Goal: Information Seeking & Learning: Learn about a topic

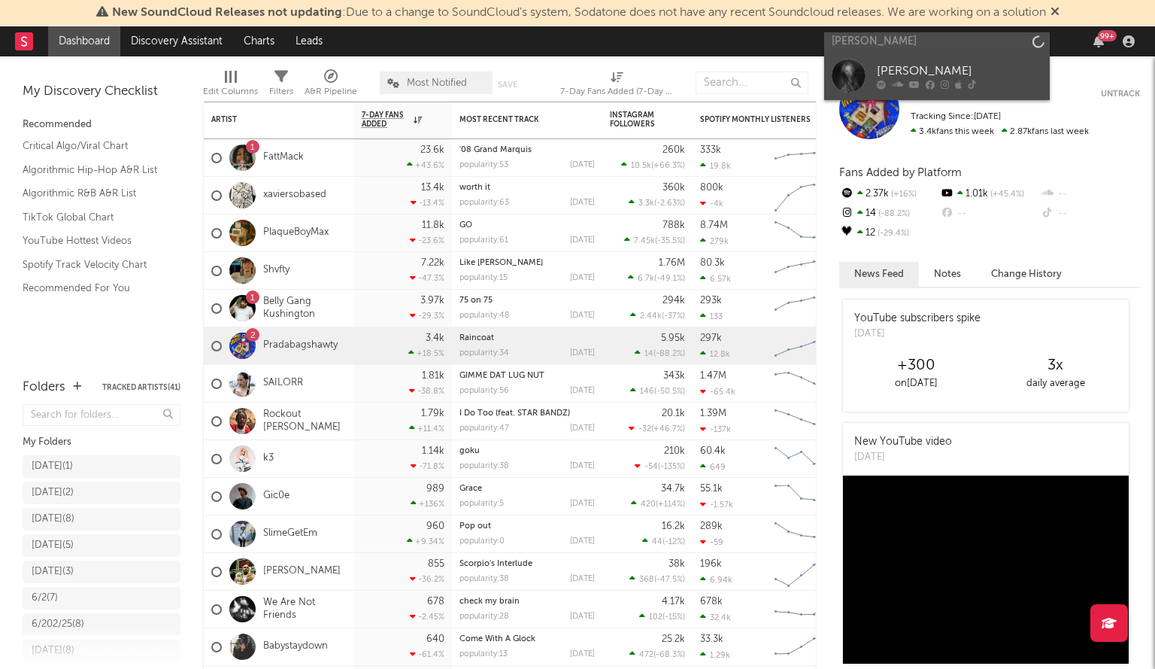
type input "[PERSON_NAME]"
click at [841, 65] on div at bounding box center [849, 76] width 34 height 34
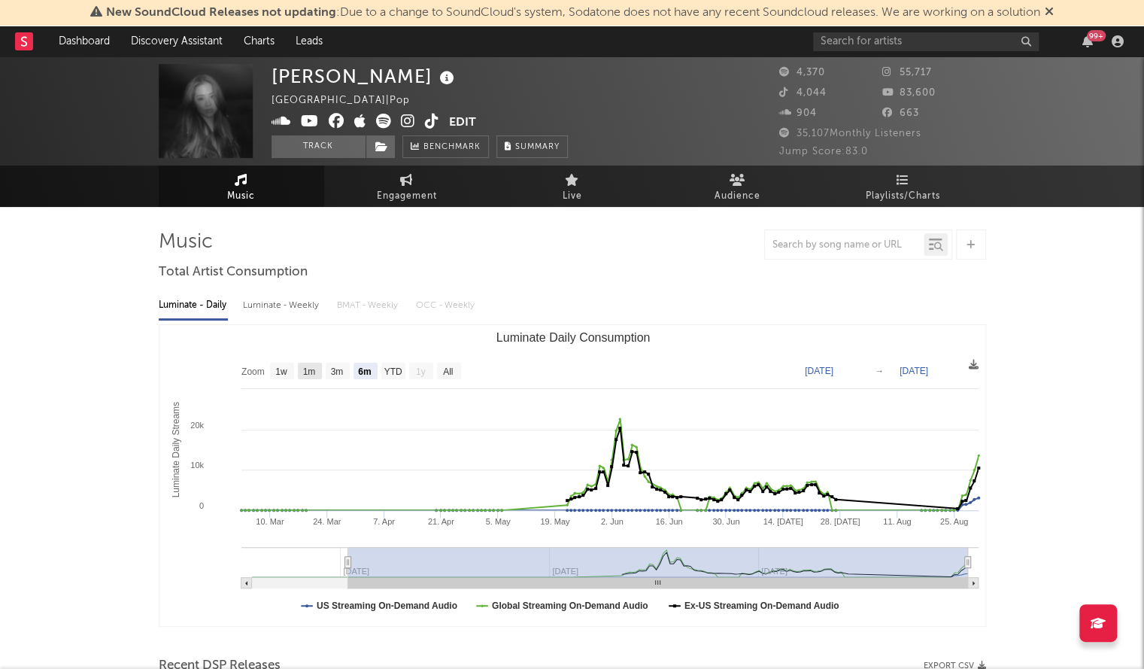
click at [311, 371] on text "1m" at bounding box center [308, 371] width 13 height 11
select select "1m"
type input "[DATE]"
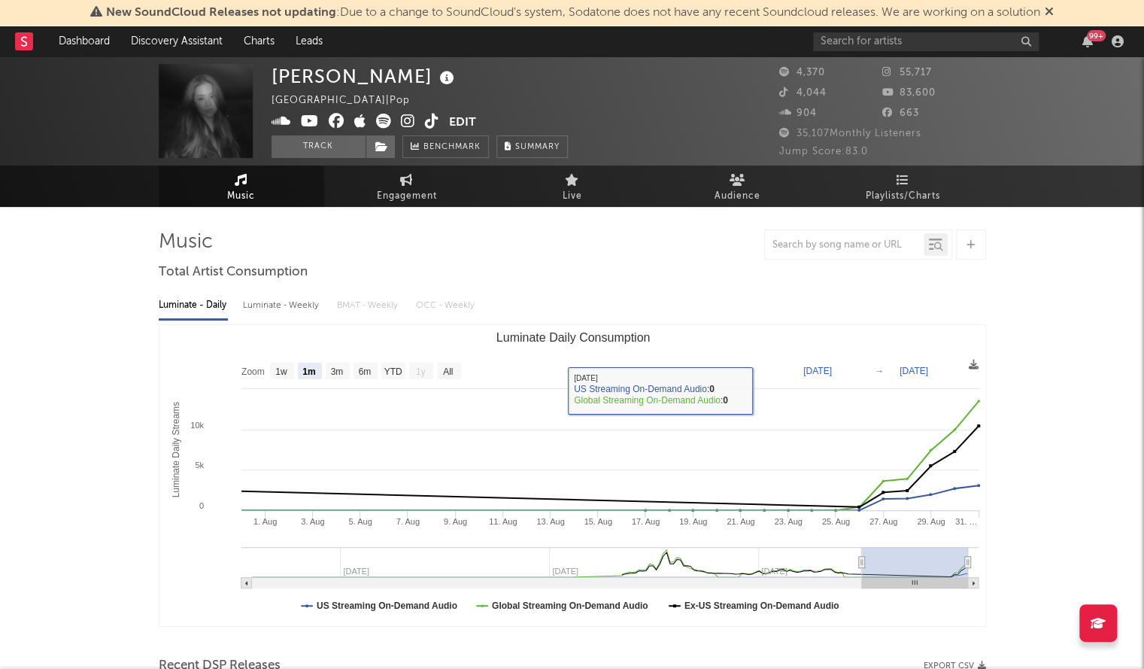
click at [287, 375] on text "1w" at bounding box center [281, 371] width 12 height 11
select select "1w"
type input "[DATE]"
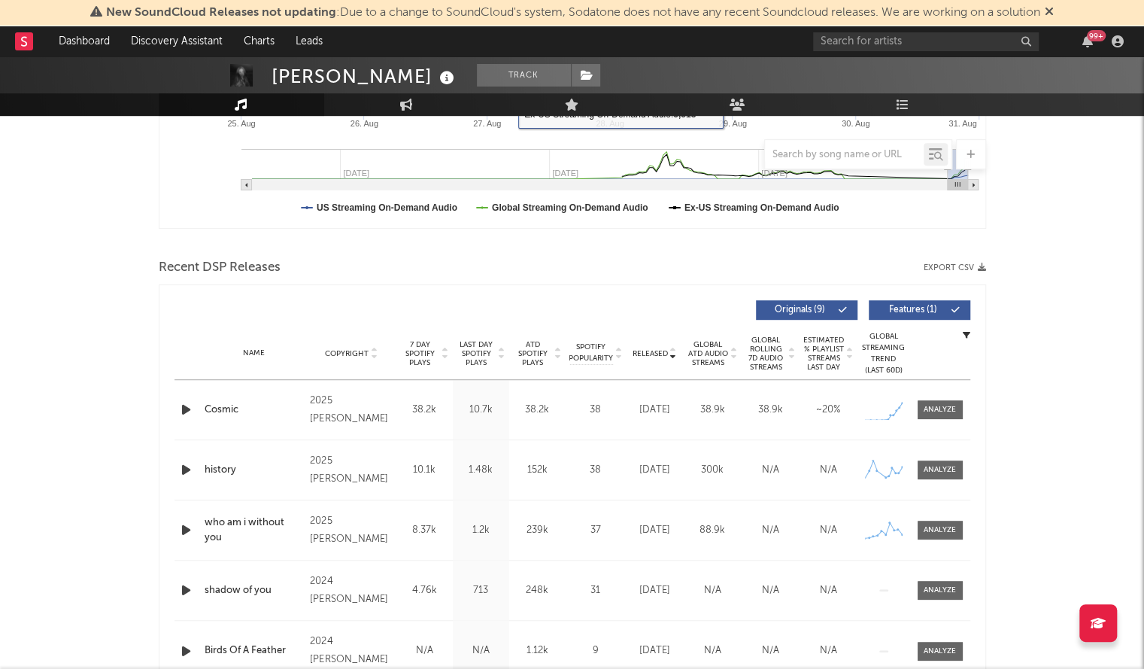
scroll to position [423, 0]
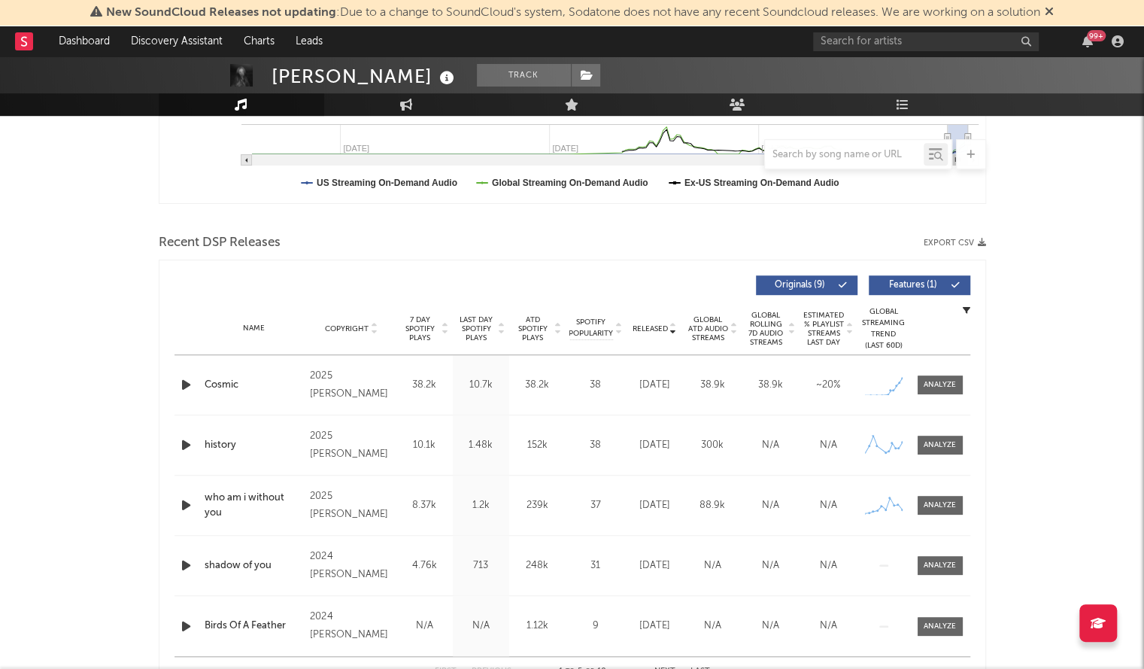
click at [650, 326] on span "Released" at bounding box center [649, 328] width 35 height 9
click at [932, 384] on div at bounding box center [939, 384] width 32 height 11
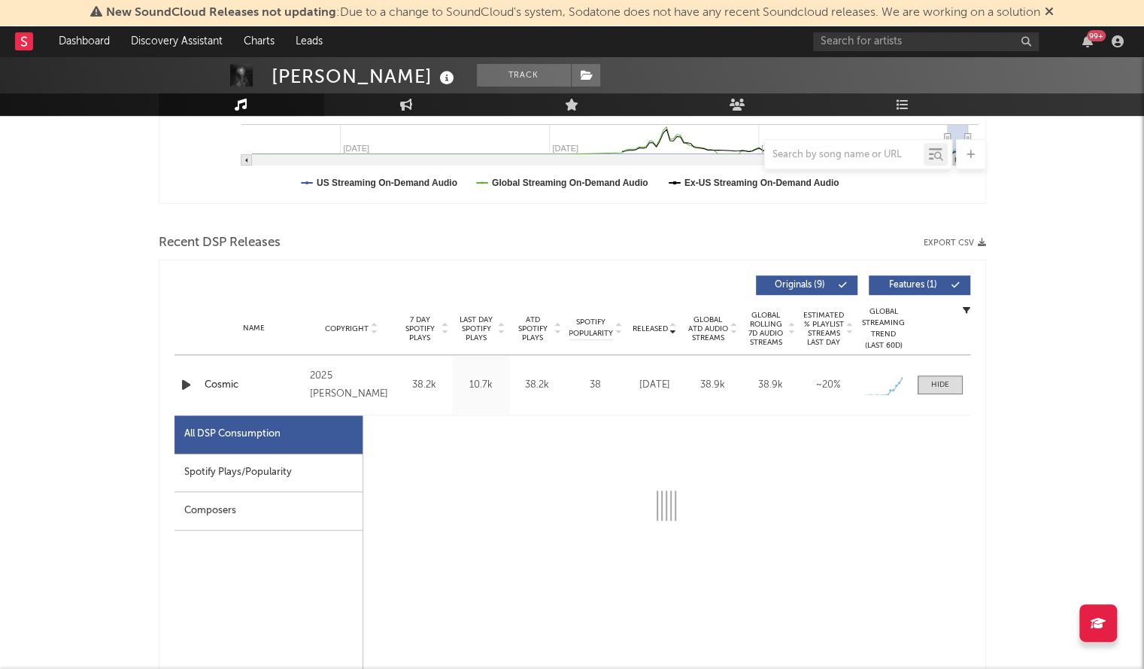
select select "1w"
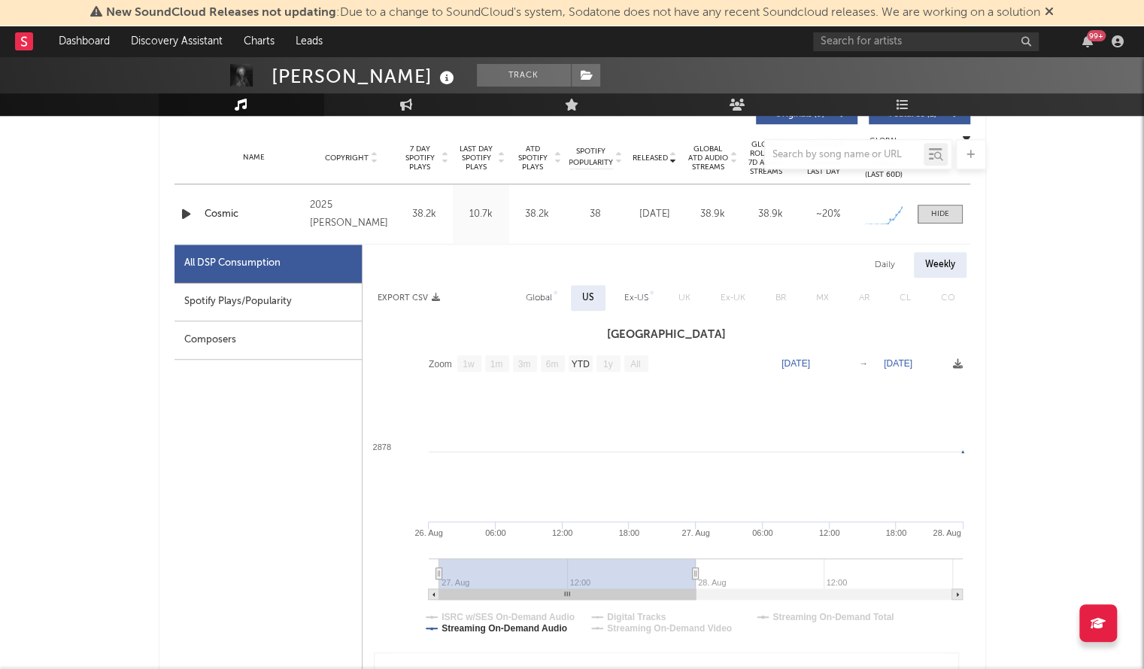
scroll to position [626, 0]
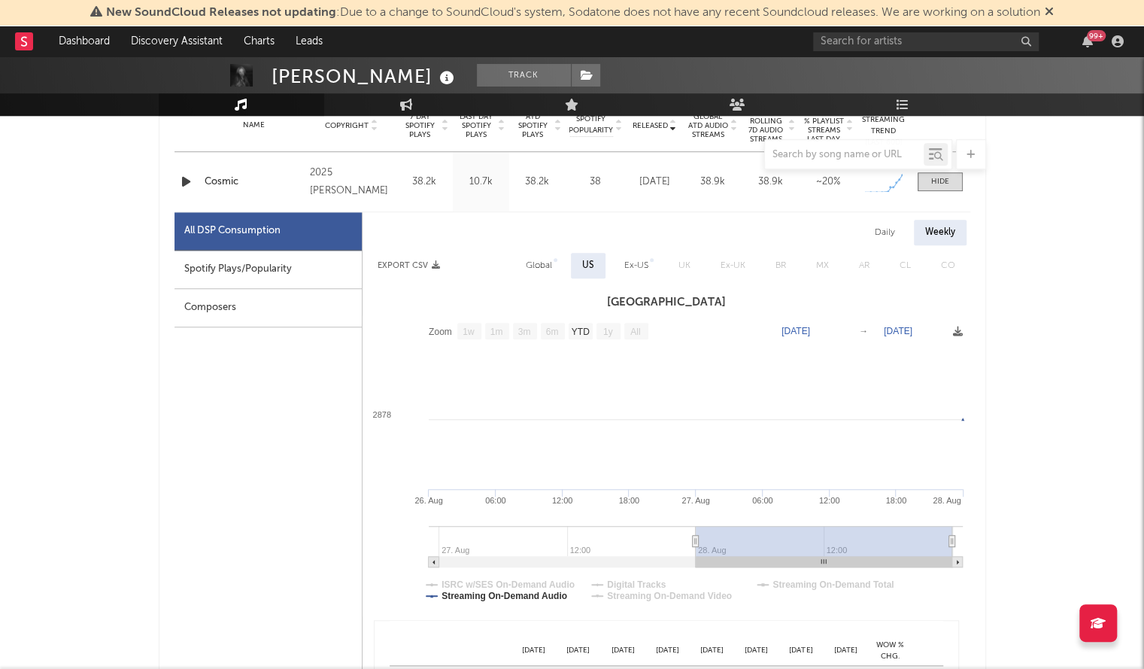
drag, startPoint x: 660, startPoint y: 561, endPoint x: 1021, endPoint y: 557, distance: 361.0
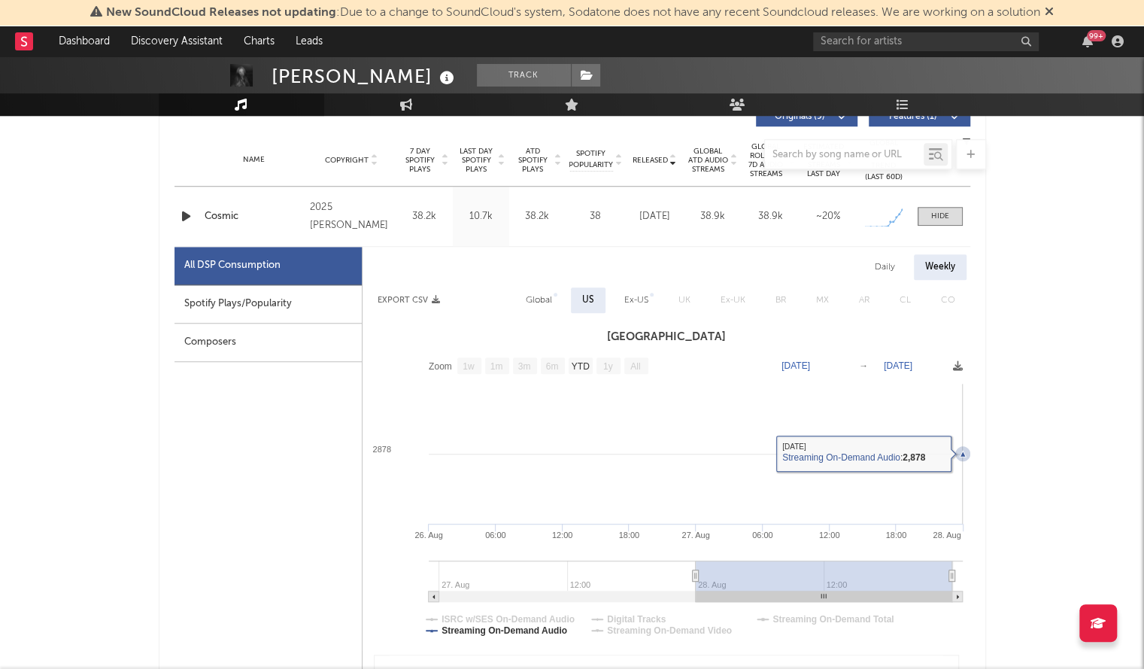
scroll to position [590, 0]
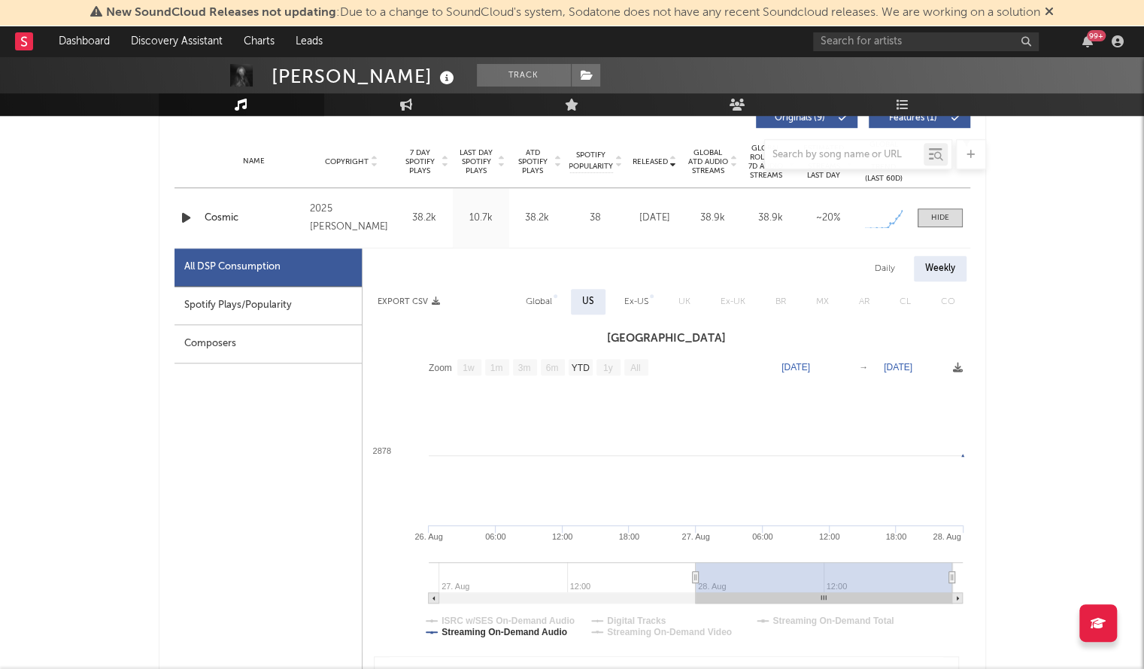
click at [881, 272] on div "Daily" at bounding box center [884, 269] width 43 height 26
select select "1w"
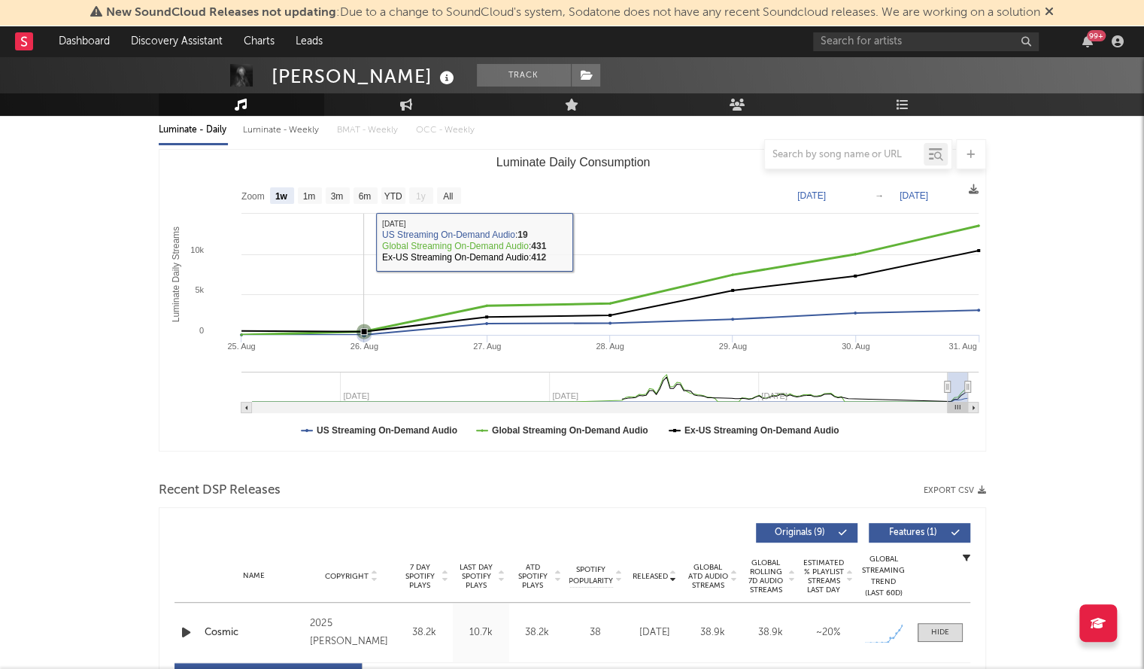
scroll to position [0, 0]
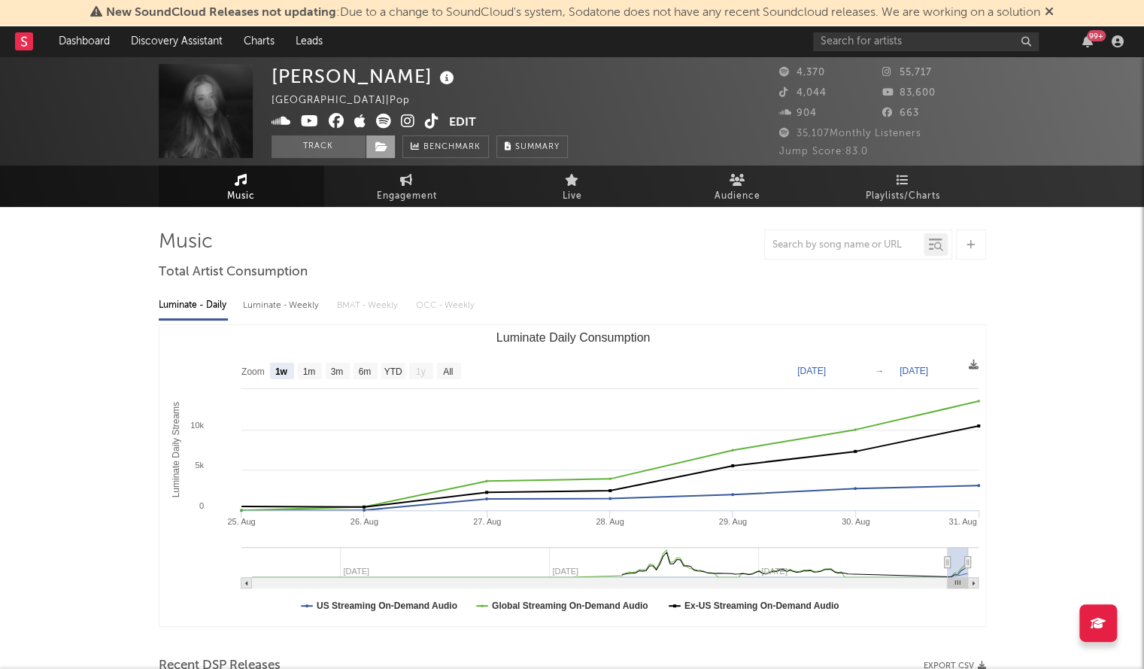
click at [387, 138] on span at bounding box center [380, 146] width 30 height 23
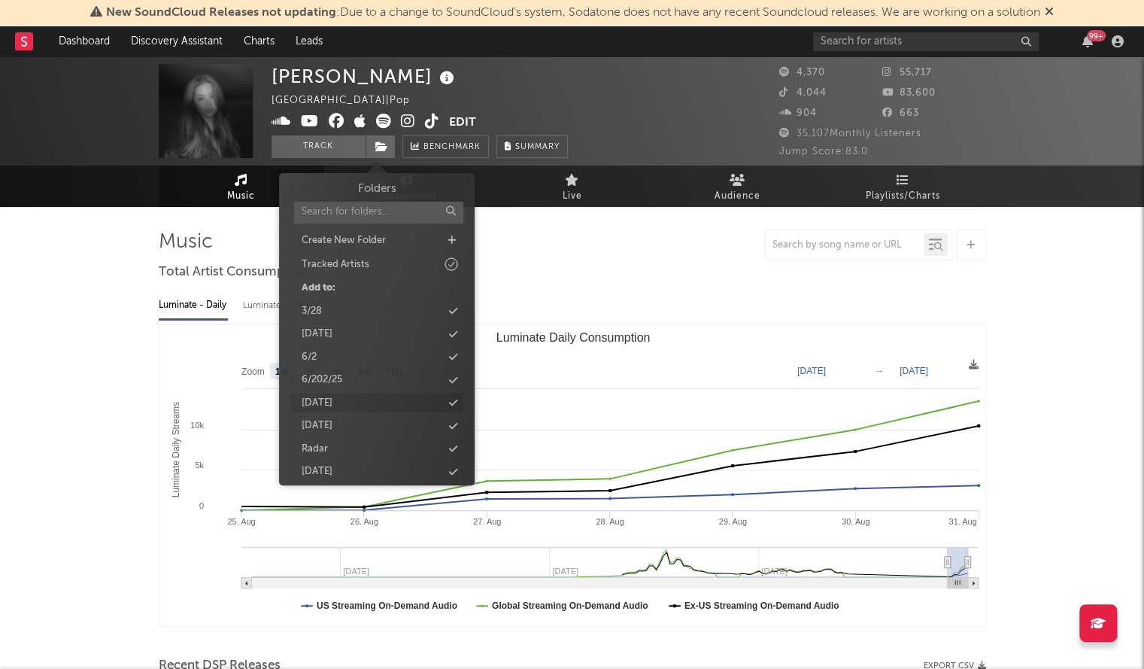
scroll to position [329, 0]
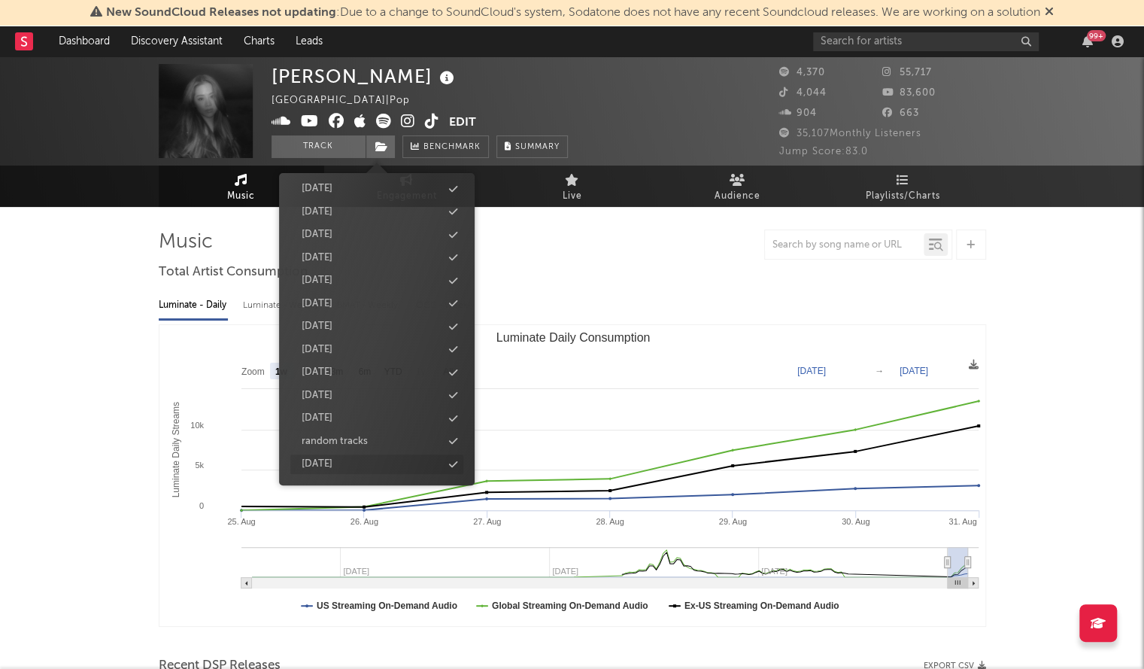
click at [456, 459] on icon at bounding box center [453, 464] width 8 height 10
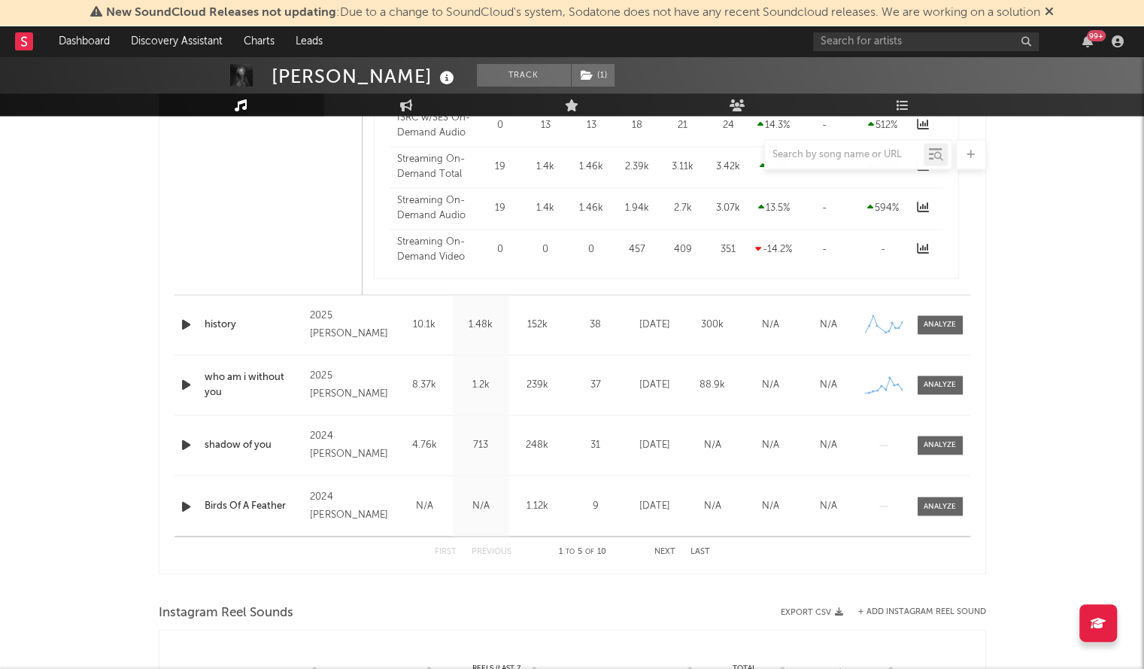
scroll to position [1259, 0]
click at [183, 322] on icon "button" at bounding box center [186, 323] width 16 height 19
click at [939, 312] on div "Name history Copyright 2025 [PERSON_NAME] Label [PERSON_NAME] Album Names histo…" at bounding box center [572, 323] width 796 height 59
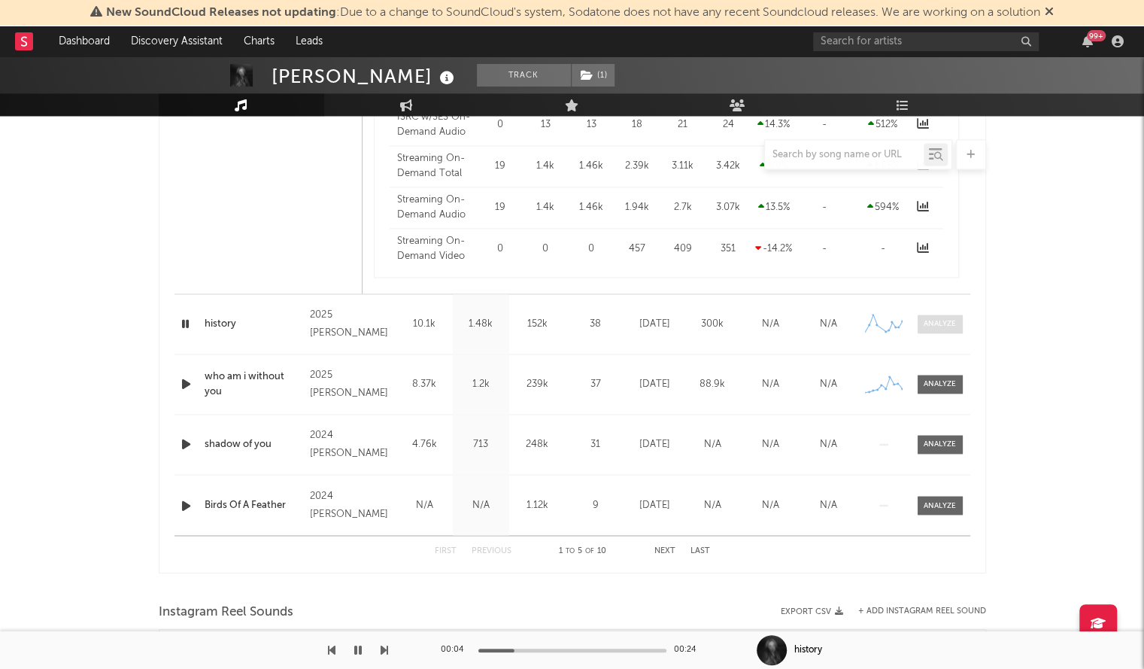
click at [939, 319] on div at bounding box center [939, 323] width 32 height 11
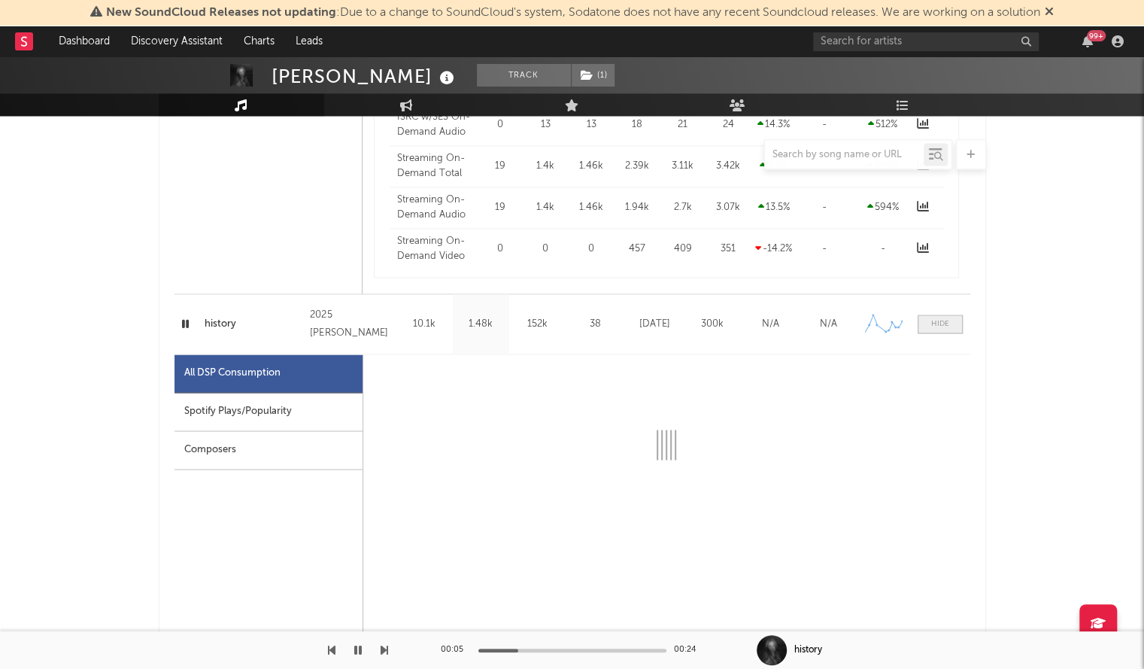
select select "1w"
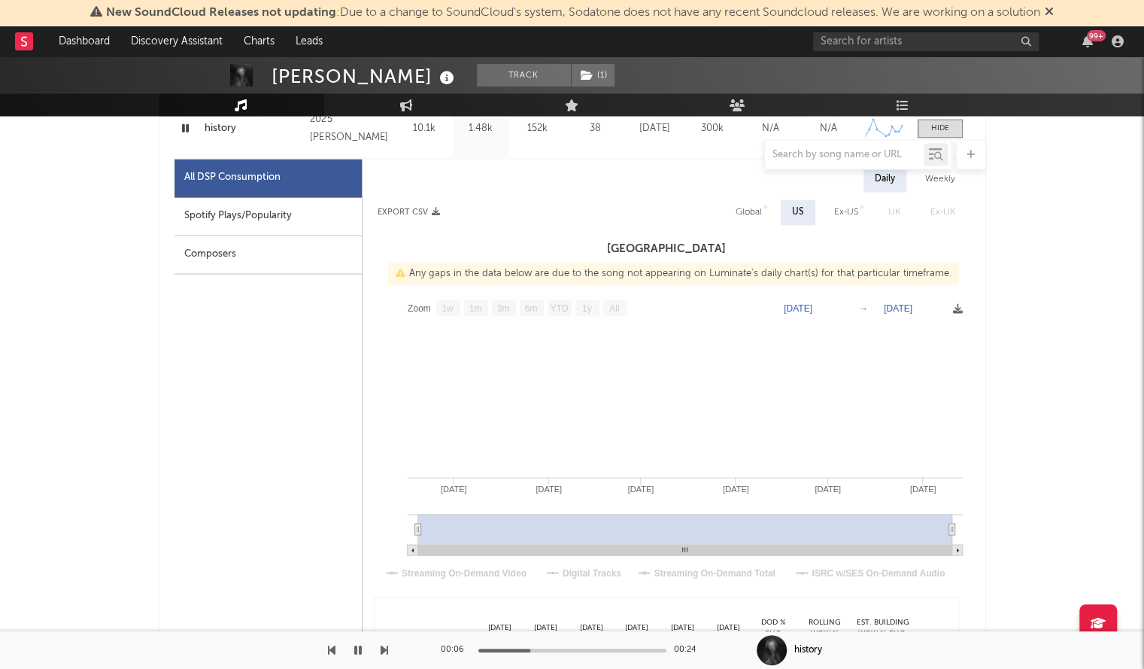
scroll to position [1454, 0]
click at [936, 183] on div "Weekly" at bounding box center [940, 180] width 53 height 26
select select "1w"
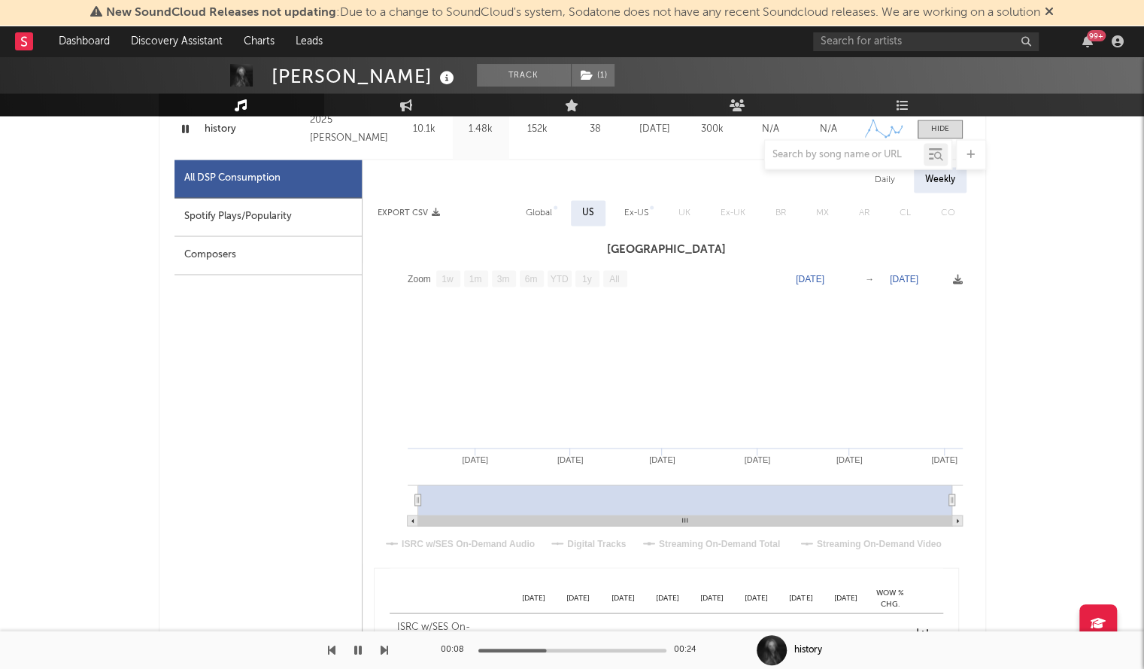
click at [883, 189] on div "Daily" at bounding box center [884, 180] width 43 height 26
select select "1w"
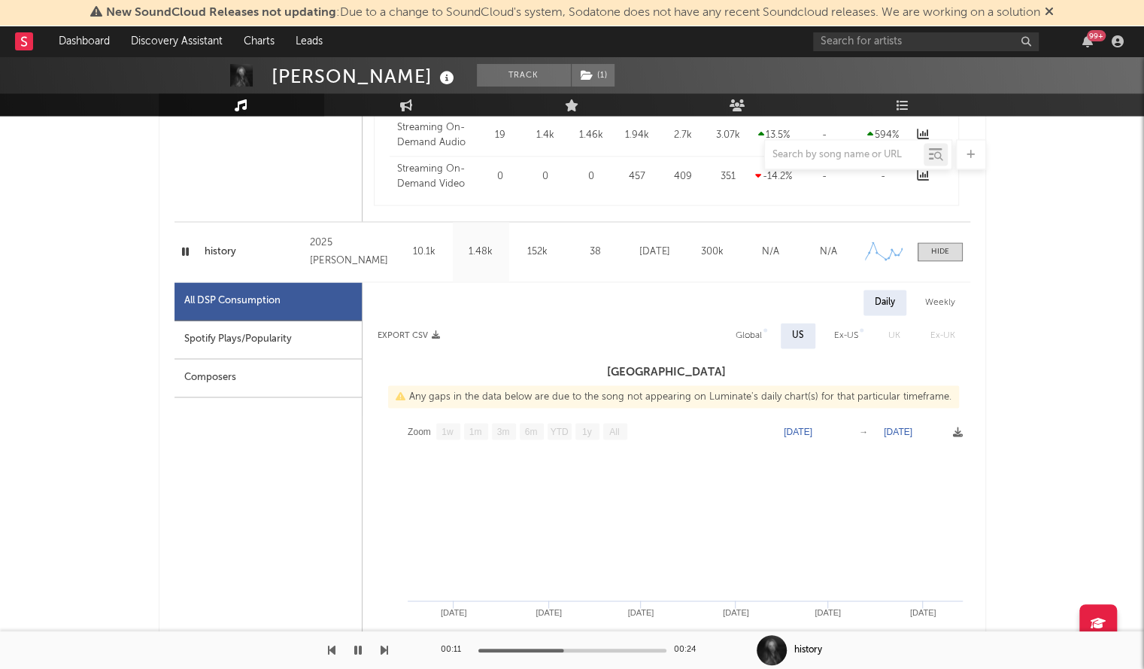
scroll to position [1332, 0]
click at [360, 653] on icon "button" at bounding box center [358, 650] width 8 height 12
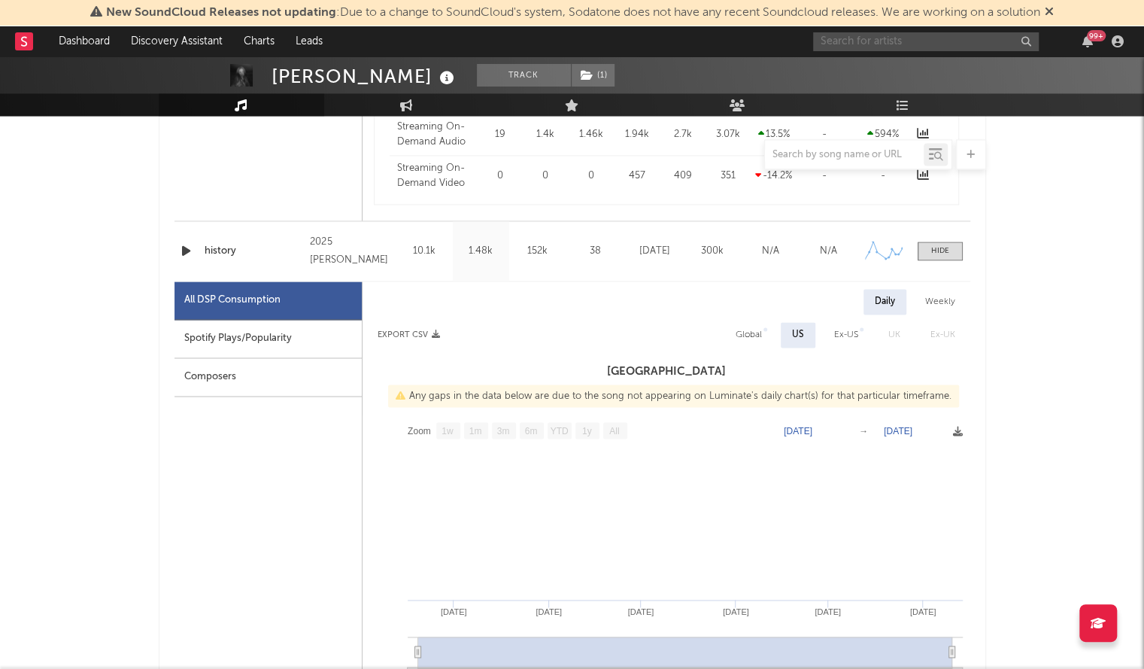
click at [884, 46] on input "text" at bounding box center [926, 41] width 226 height 19
paste input "[PERSON_NAME]"
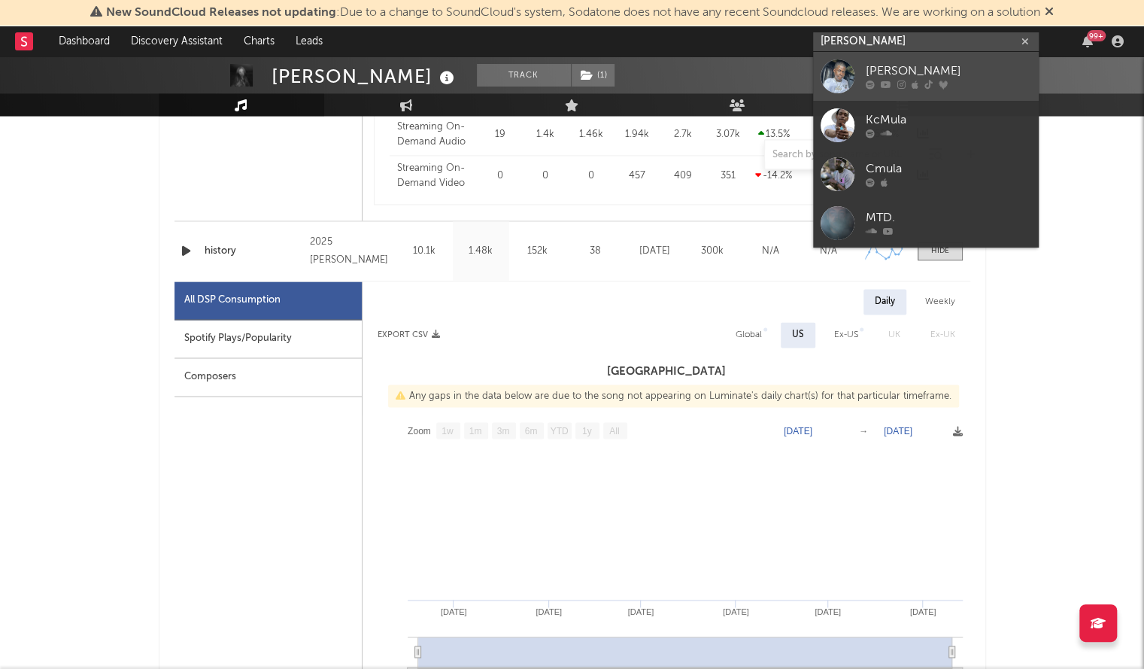
type input "[PERSON_NAME]"
click at [832, 84] on div at bounding box center [837, 76] width 34 height 34
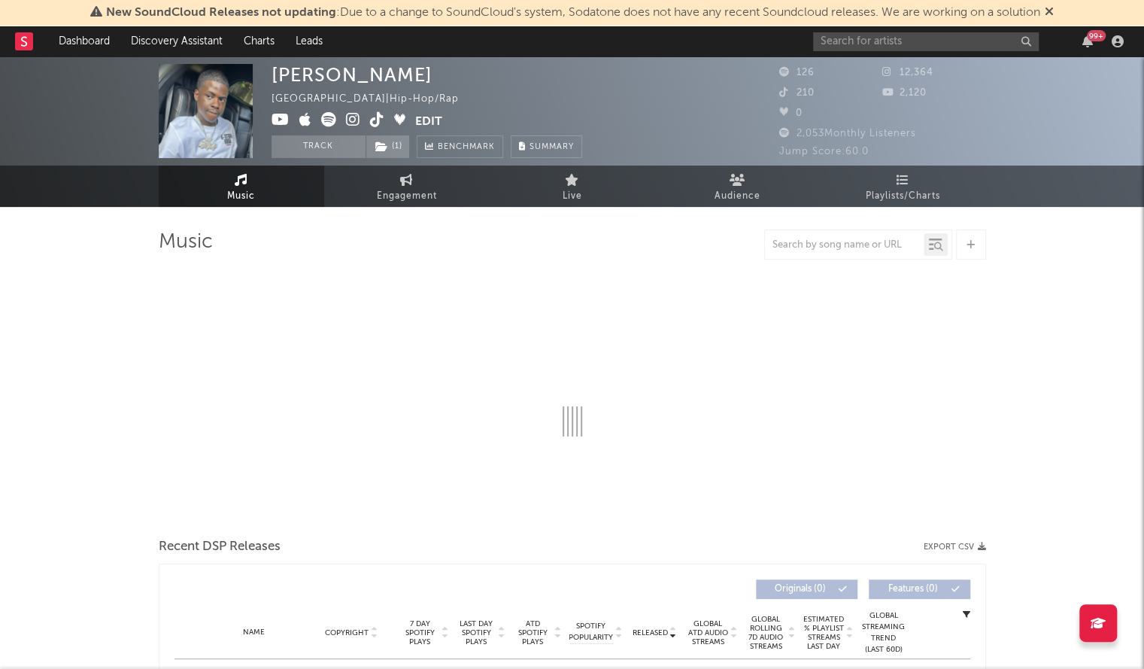
select select "6m"
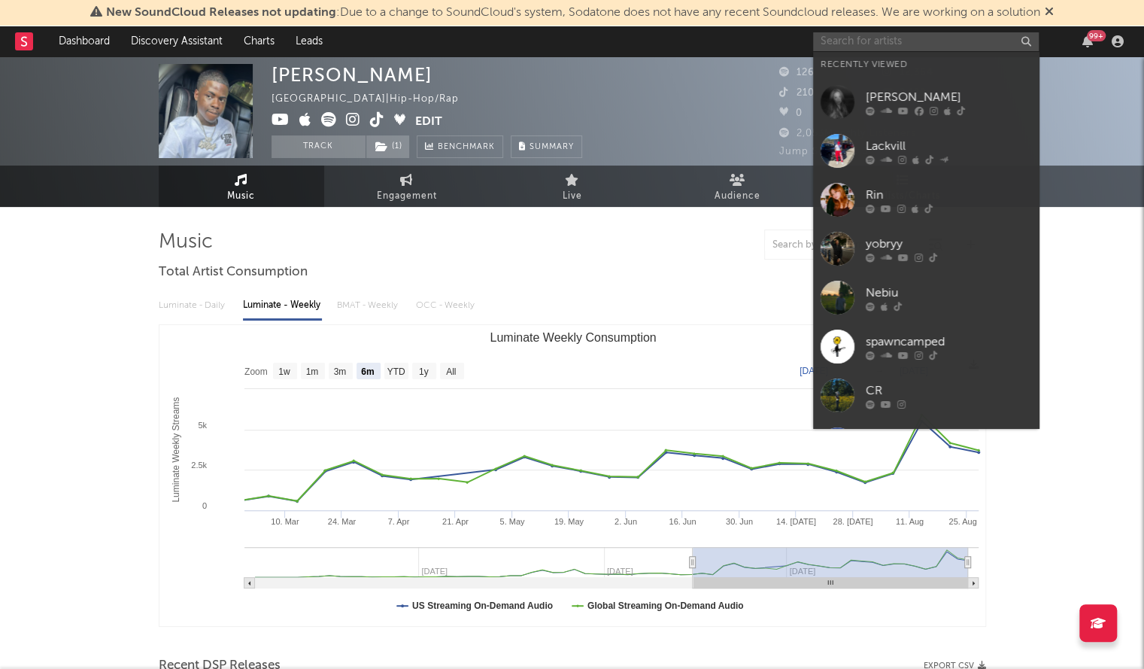
click at [865, 48] on input "text" at bounding box center [926, 41] width 226 height 19
paste input "CR"
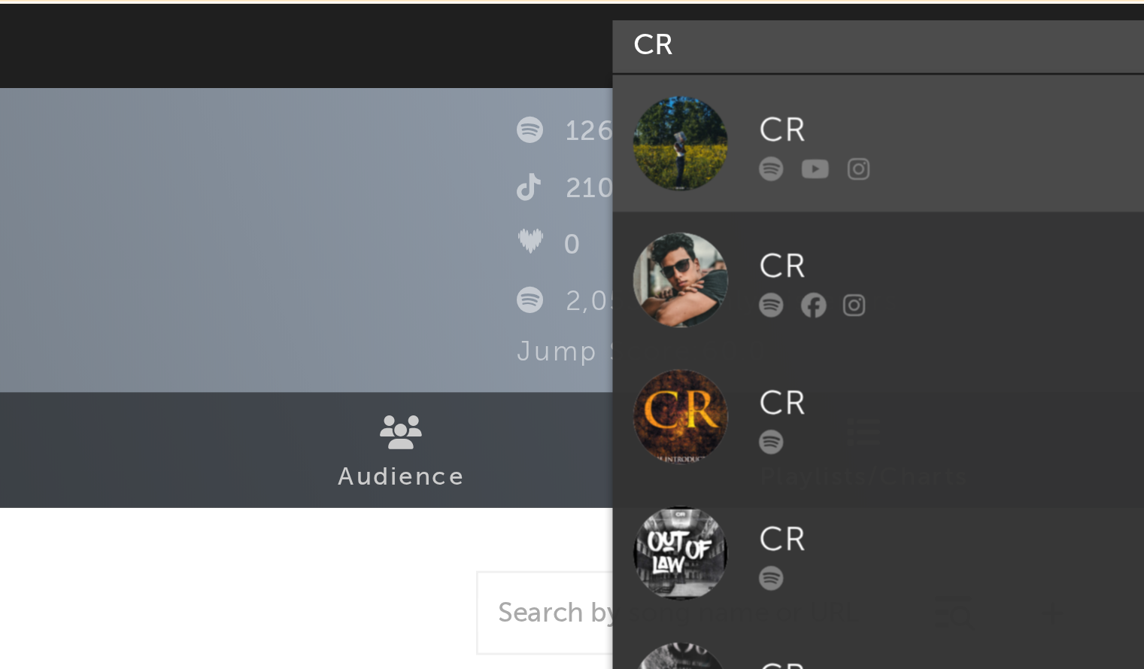
type input "CR"
click at [923, 86] on div at bounding box center [948, 84] width 165 height 9
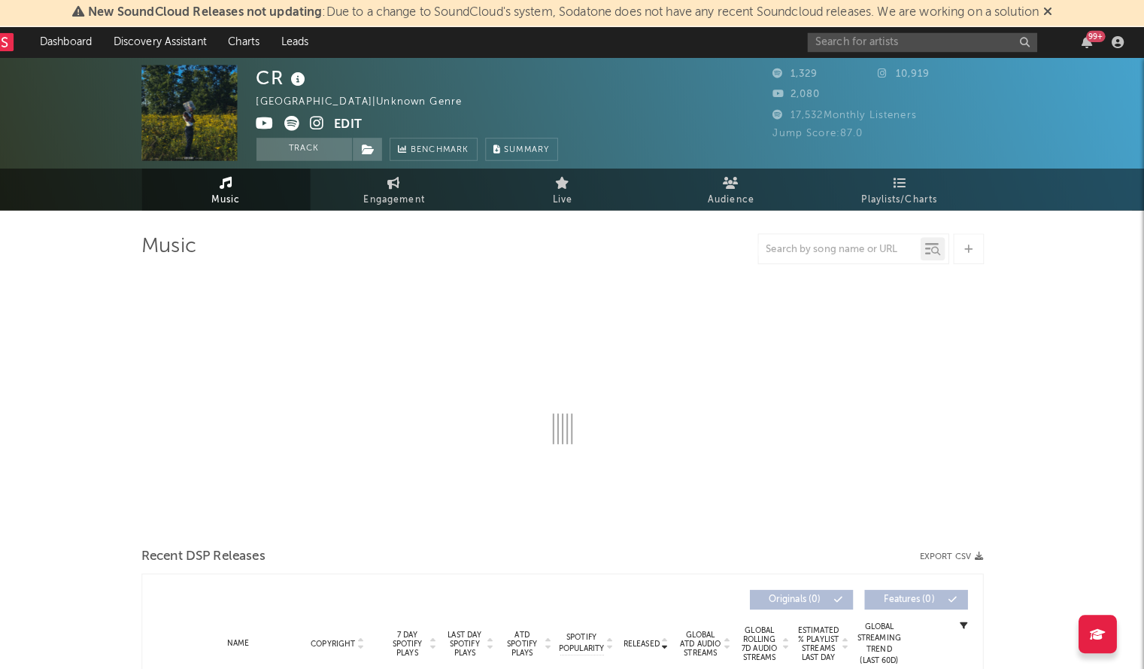
select select "6m"
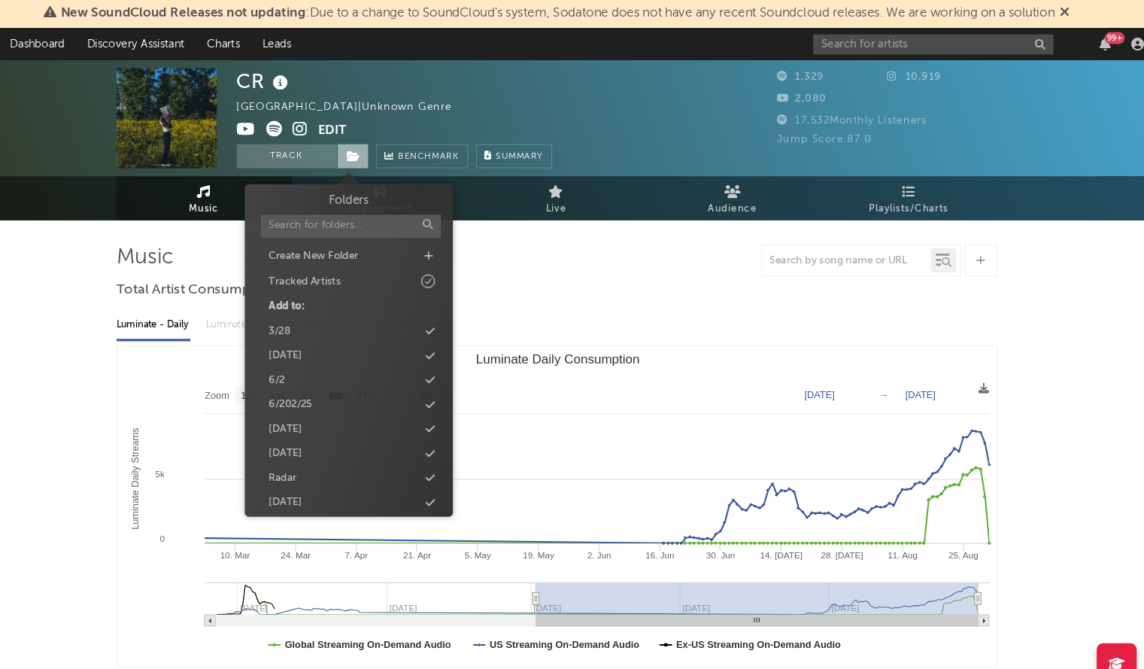
click at [388, 147] on span at bounding box center [380, 146] width 30 height 23
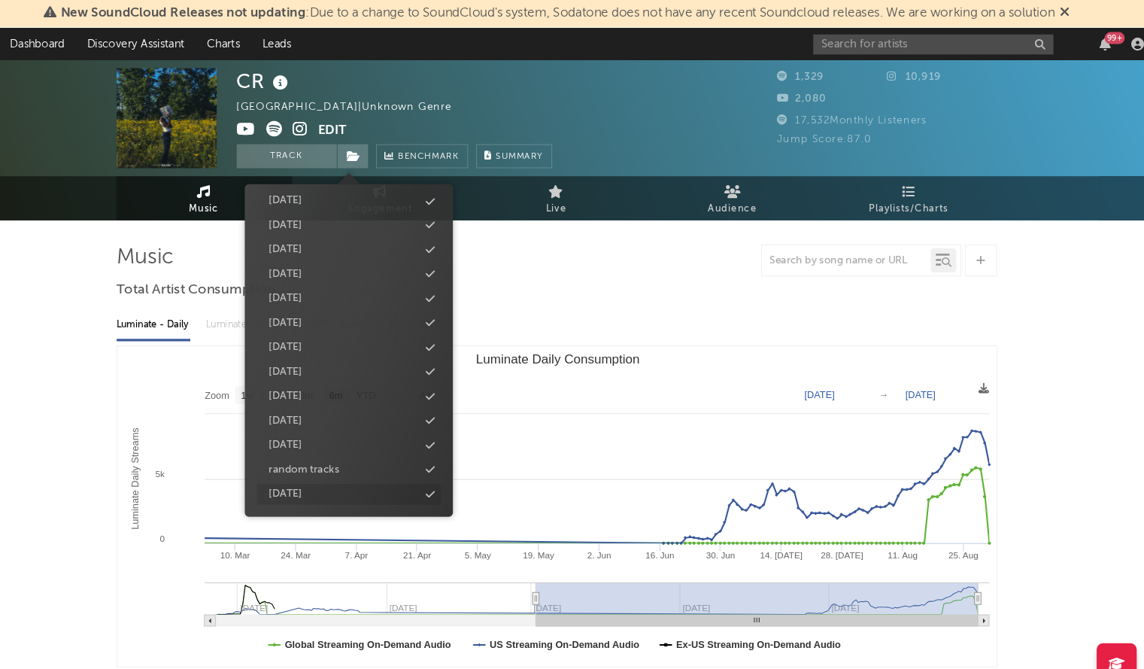
click at [451, 462] on icon at bounding box center [453, 464] width 8 height 10
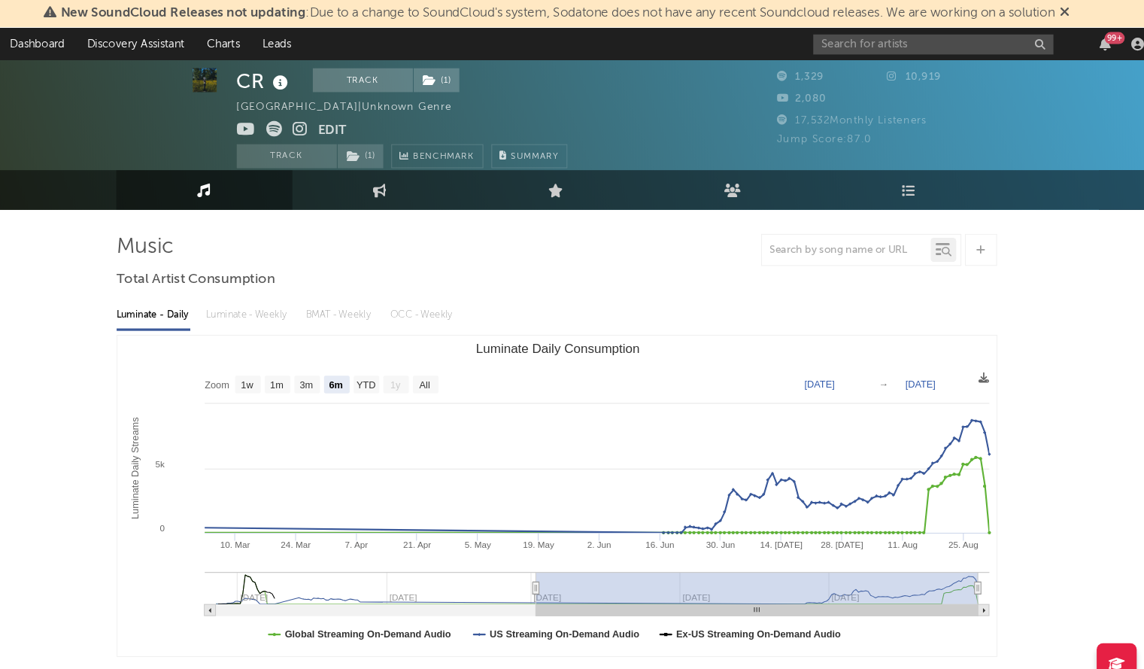
scroll to position [0, 0]
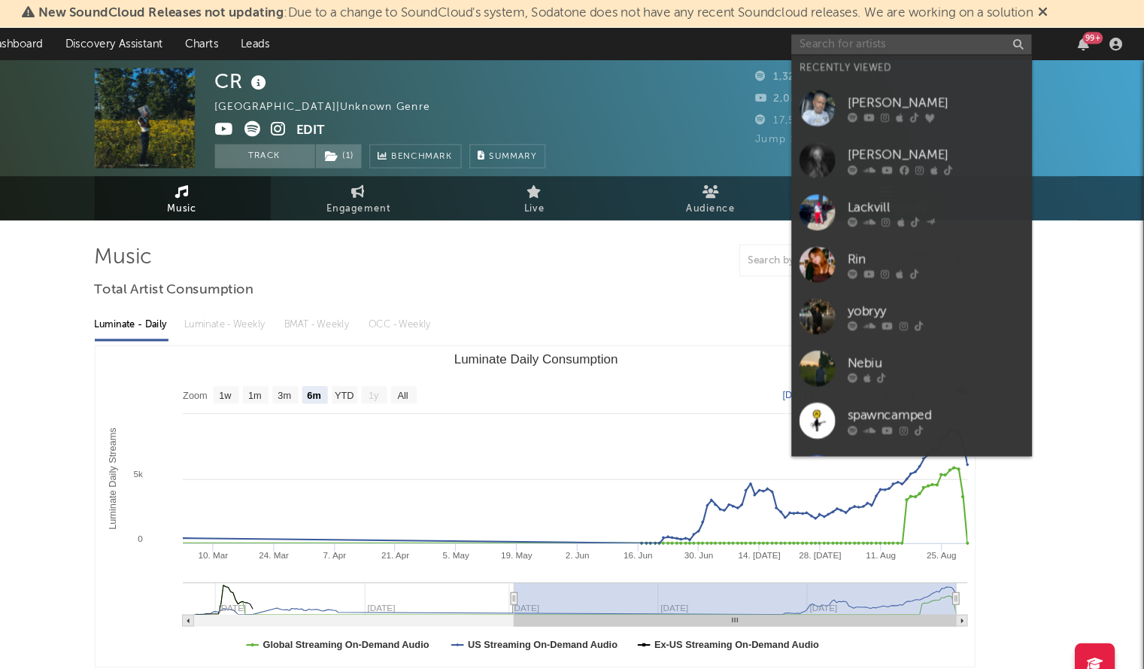
click at [834, 43] on input "text" at bounding box center [926, 41] width 226 height 19
paste input "Moway"
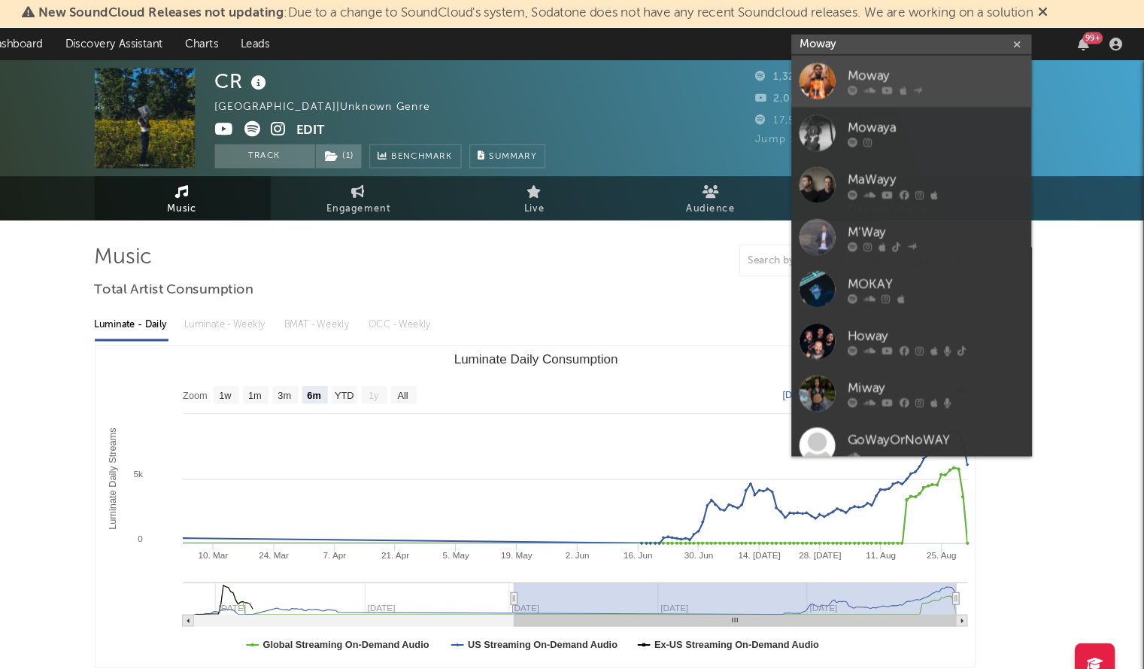
type input "Moway"
click at [837, 70] on div at bounding box center [837, 76] width 34 height 34
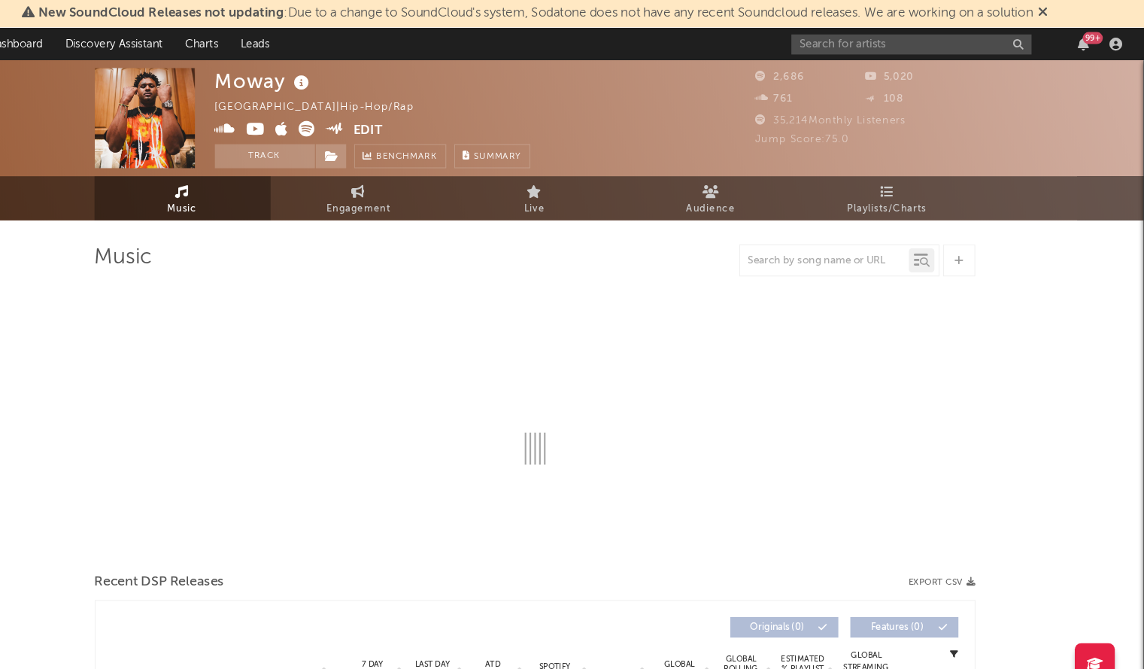
select select "6m"
